Goal: Information Seeking & Learning: Find specific page/section

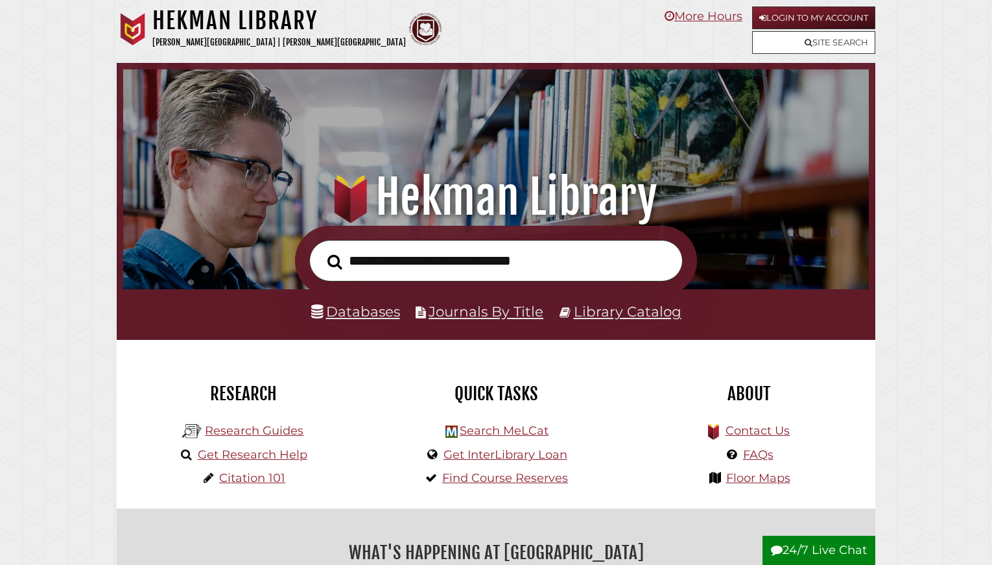
scroll to position [246, 739]
click at [819, 22] on link "Login to My Account" at bounding box center [813, 17] width 123 height 23
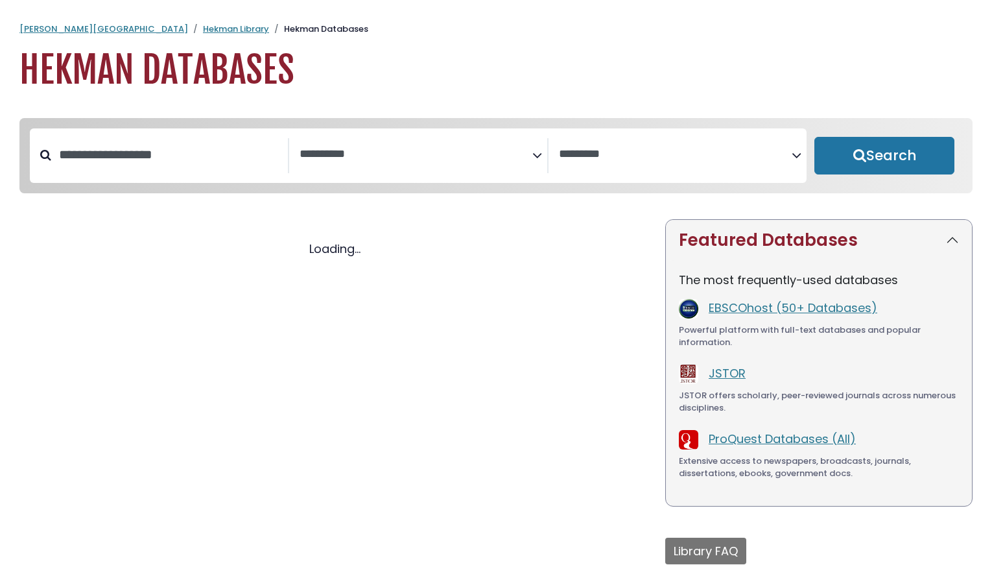
select select "Database Subject Filter"
select select "Database Vendors Filter"
select select "Database Subject Filter"
select select "Database Vendors Filter"
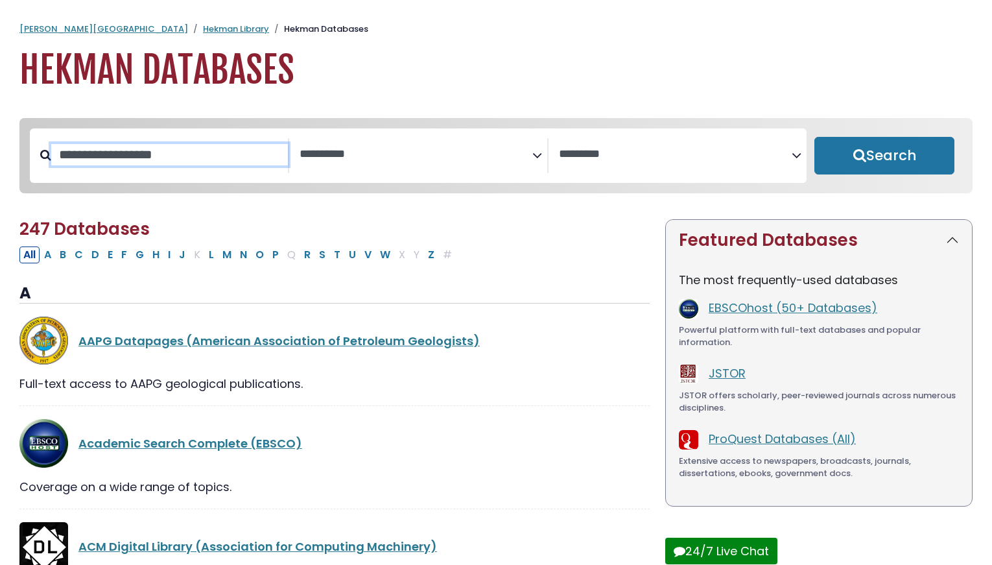
click at [190, 151] on input "Search database by title or keyword" at bounding box center [169, 154] width 237 height 21
click at [472, 134] on div "**********" at bounding box center [418, 155] width 777 height 54
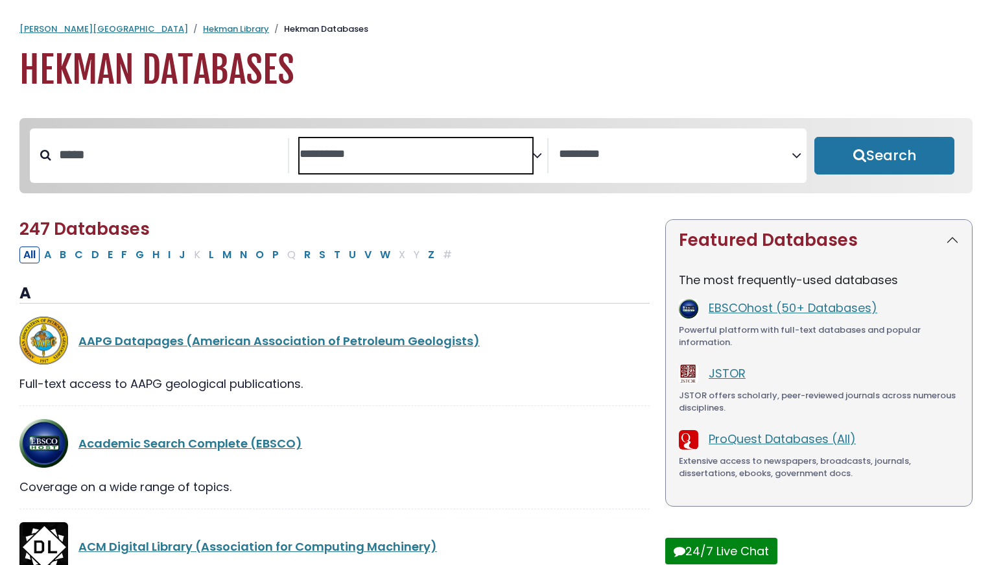
click at [486, 155] on textarea "Search" at bounding box center [416, 155] width 233 height 14
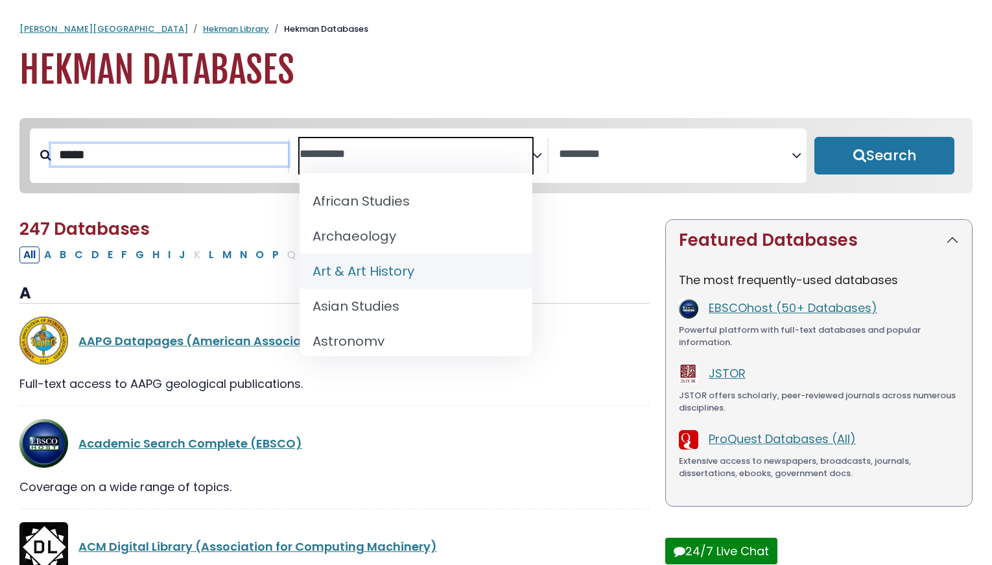
click at [89, 159] on input "*****" at bounding box center [169, 154] width 237 height 21
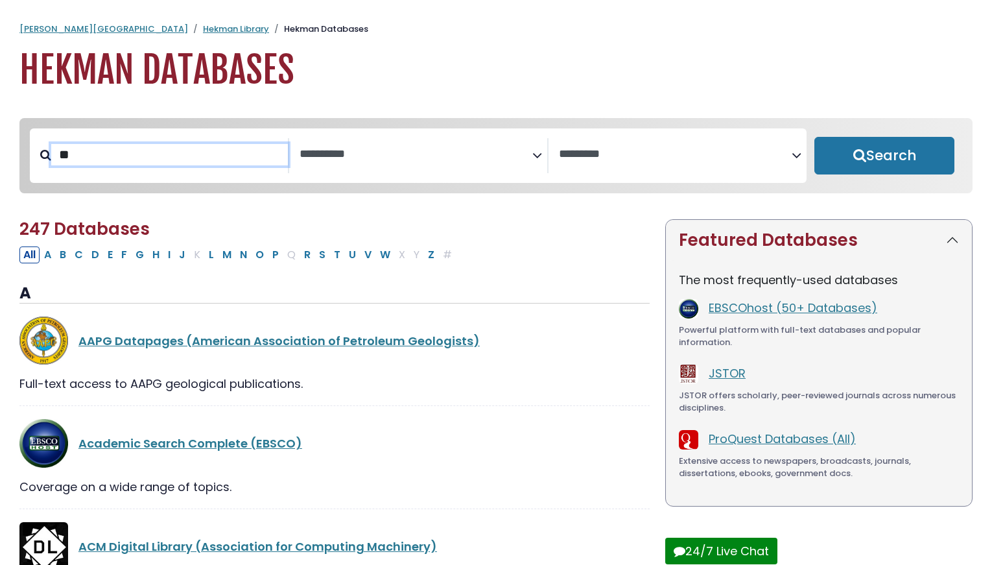
type input "*"
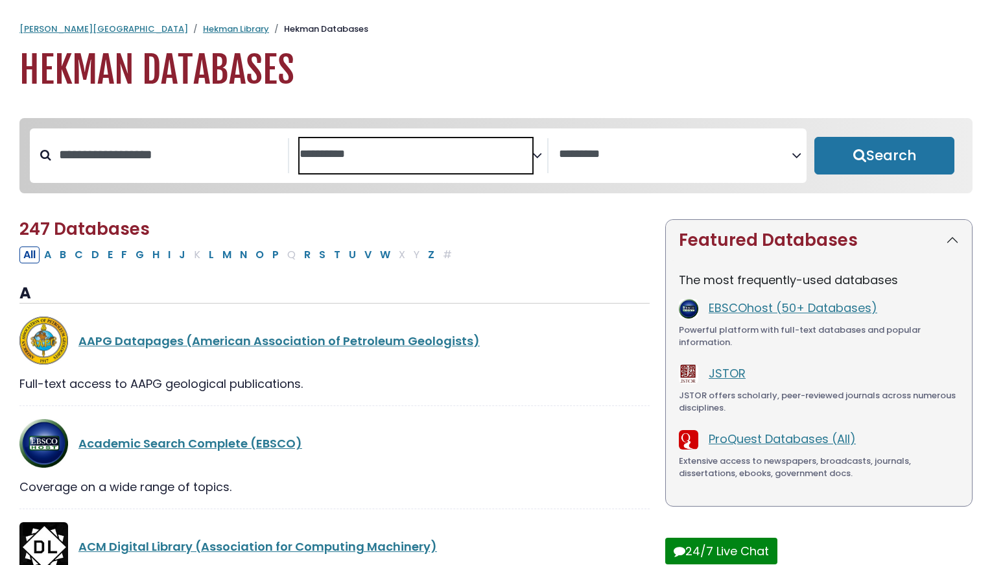
click at [443, 151] on textarea "Search" at bounding box center [416, 155] width 233 height 14
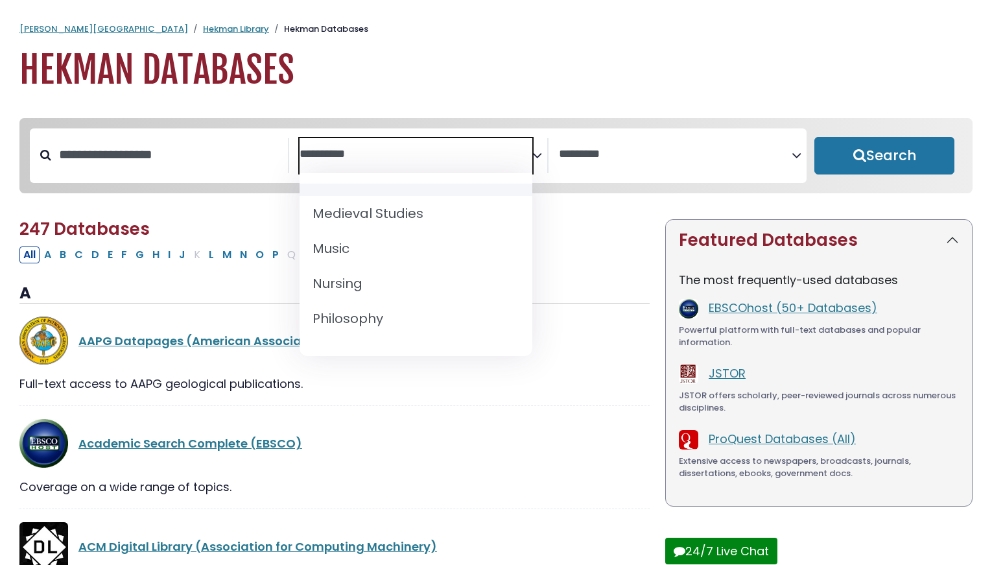
scroll to position [970, 0]
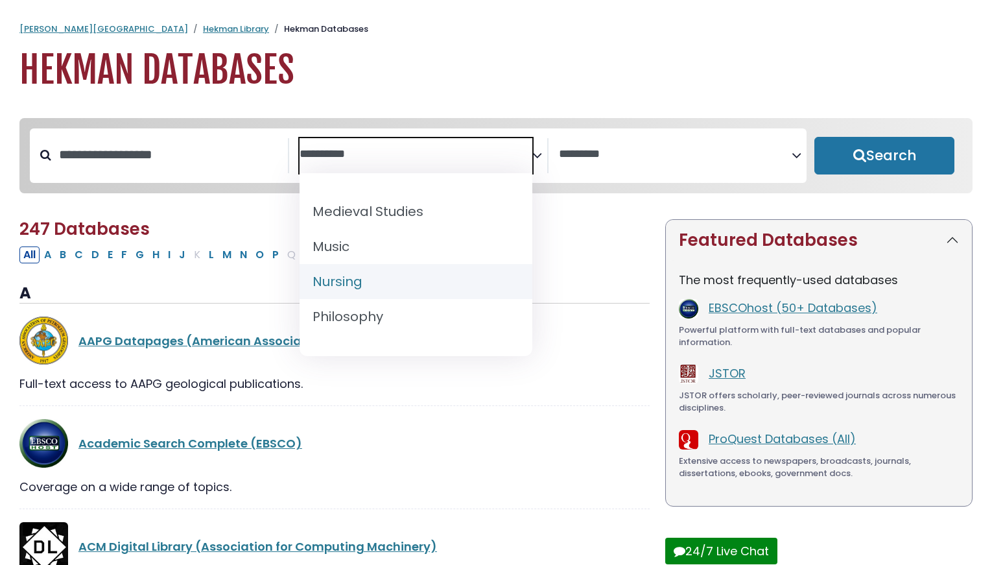
select select "*****"
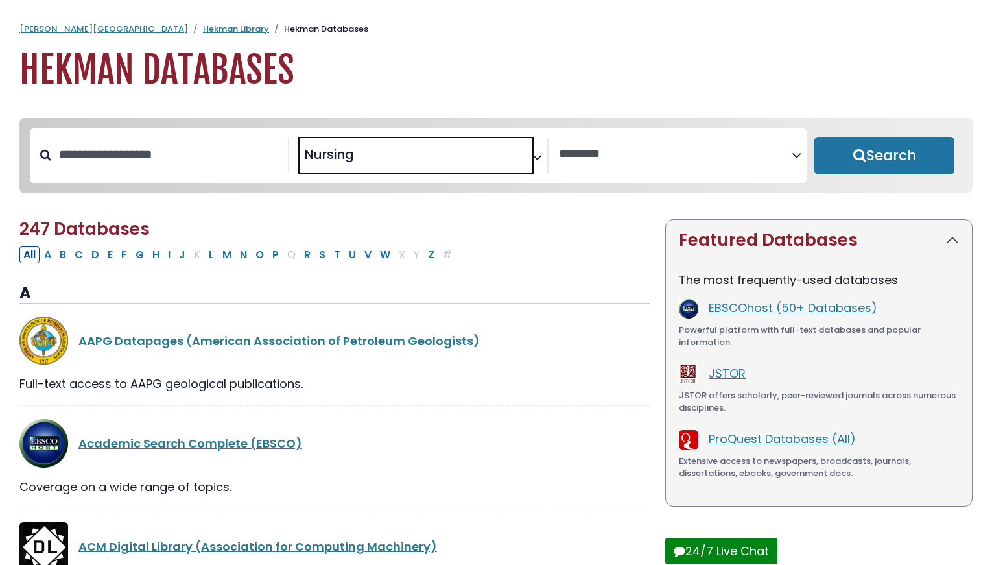
scroll to position [486, 0]
click at [895, 154] on button "Search" at bounding box center [884, 156] width 140 height 38
select select "Database Vendors Filter"
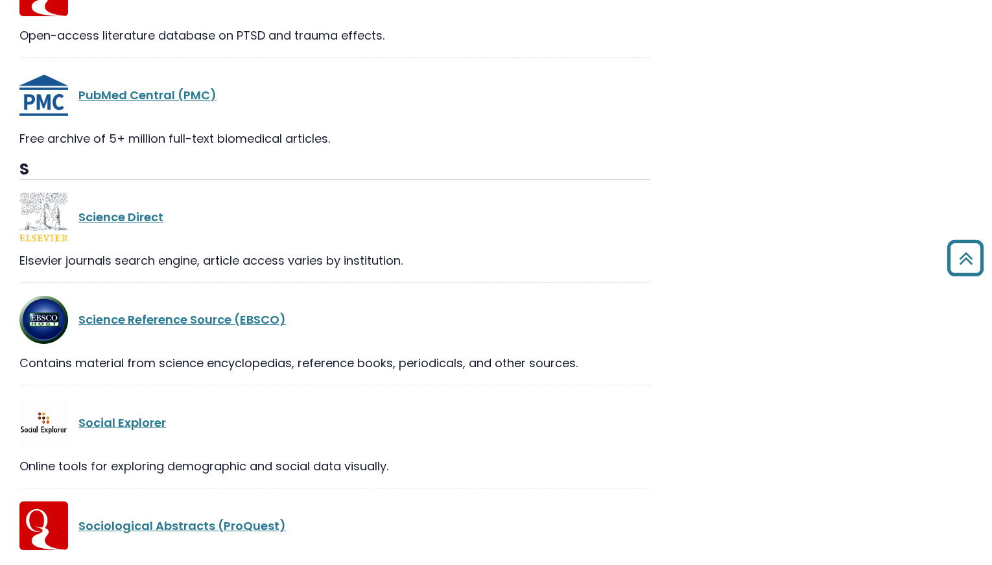
scroll to position [1500, 0]
click at [134, 208] on link "Science Direct" at bounding box center [120, 216] width 85 height 16
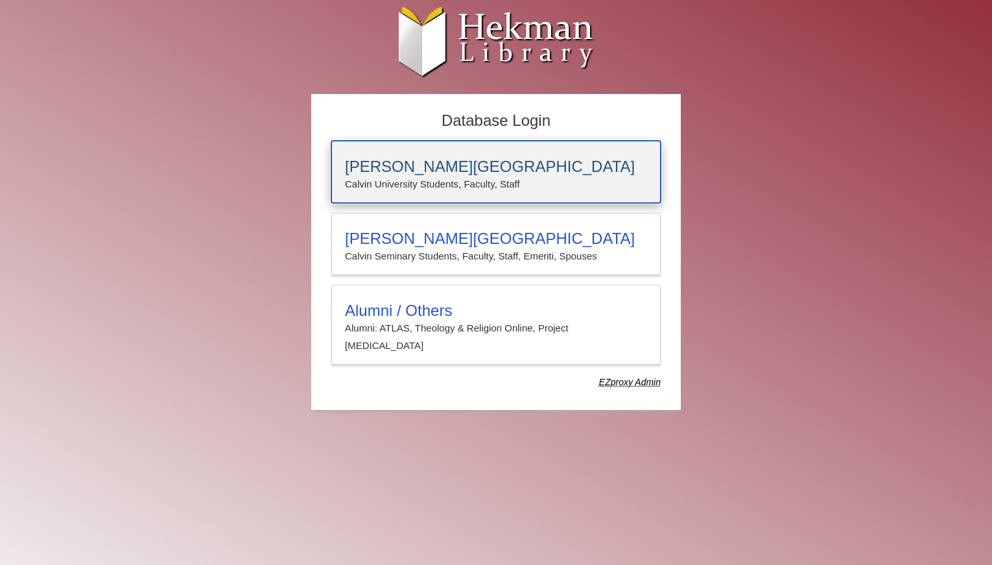
click at [430, 170] on h3 "[PERSON_NAME][GEOGRAPHIC_DATA]" at bounding box center [496, 167] width 302 height 18
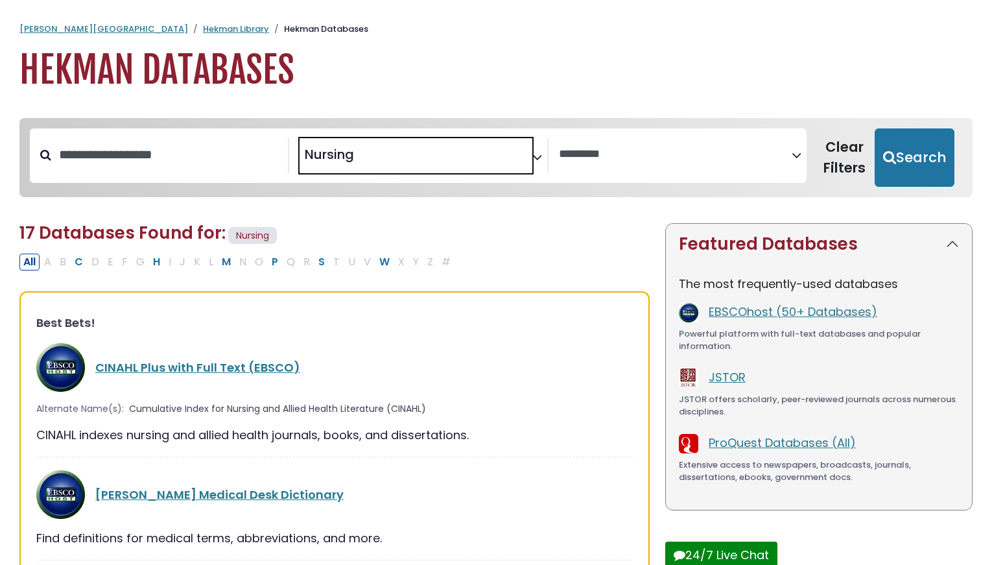
click at [388, 162] on span "× Nursing" at bounding box center [416, 155] width 233 height 35
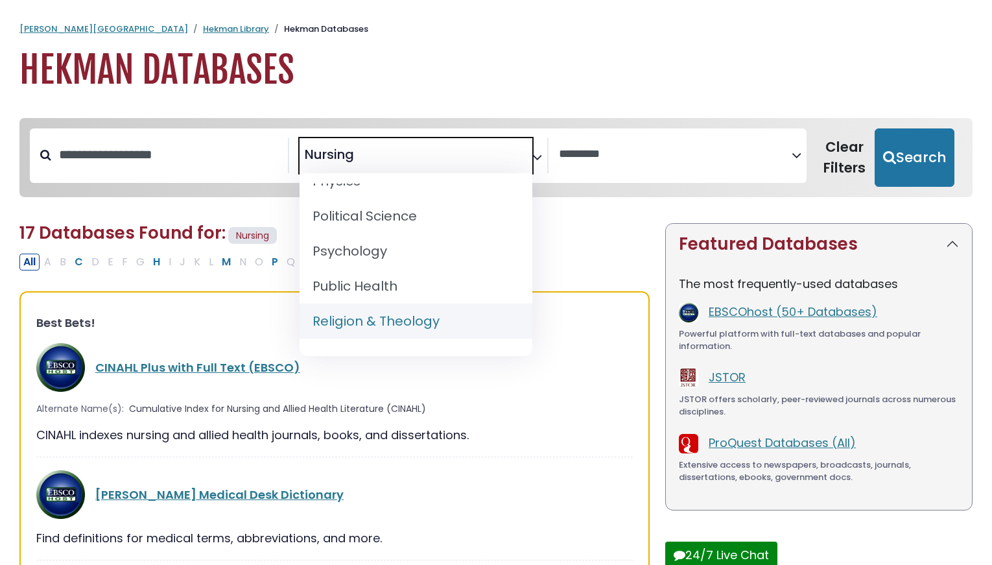
scroll to position [1223, 0]
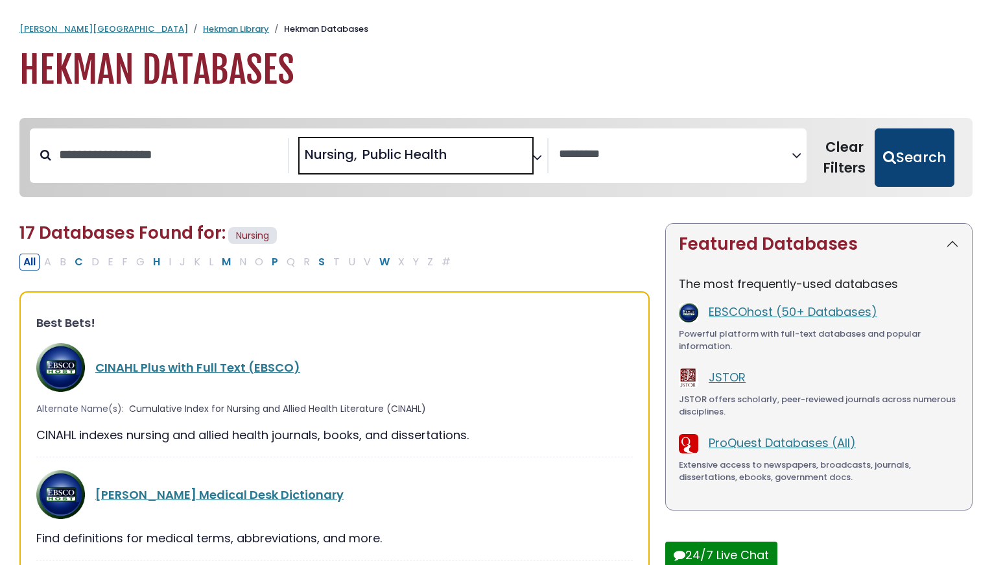
click at [904, 153] on button "Search" at bounding box center [915, 157] width 80 height 58
select select "Database Vendors Filter"
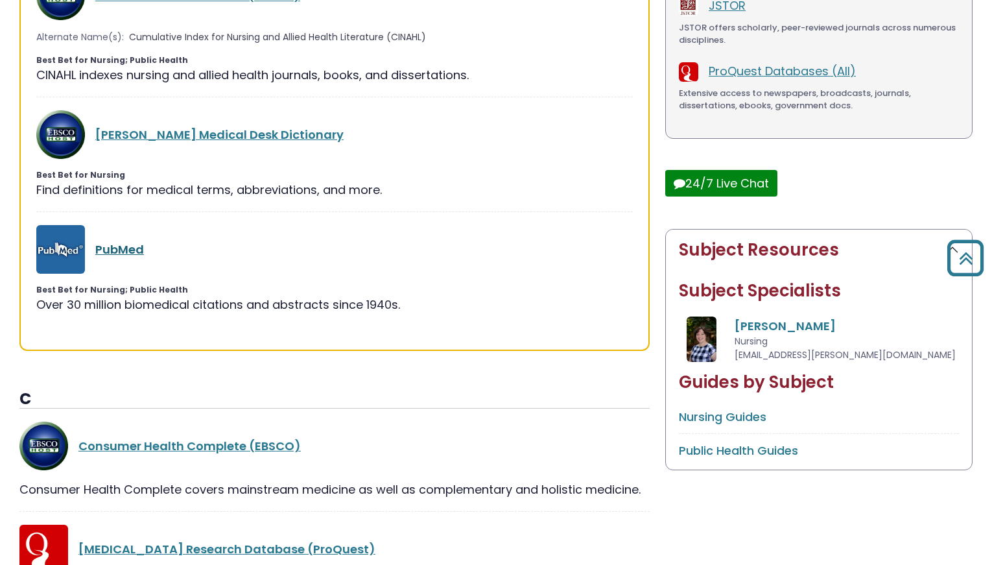
scroll to position [373, 0]
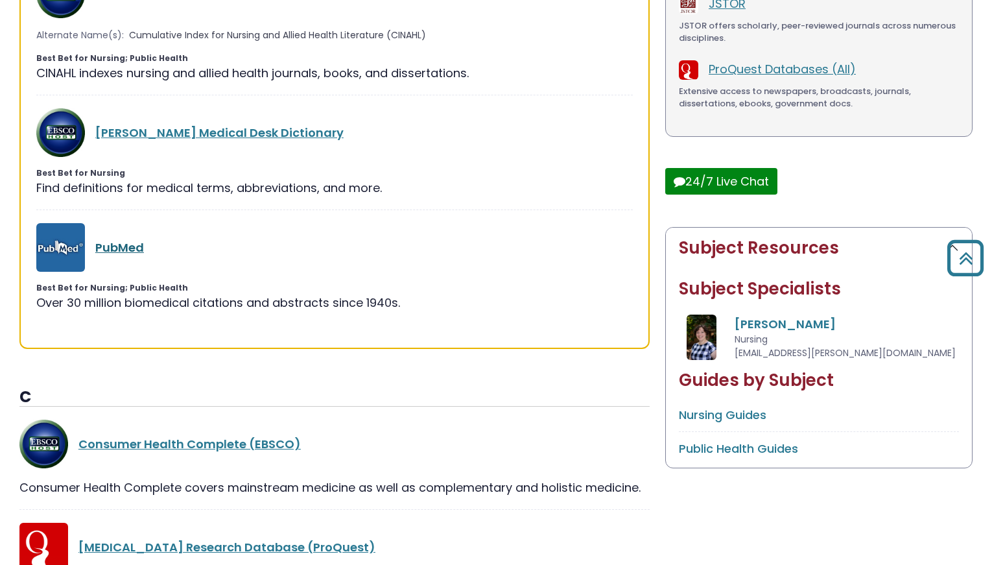
click at [120, 242] on link "PubMed" at bounding box center [119, 247] width 49 height 16
